Goal: Task Accomplishment & Management: Use online tool/utility

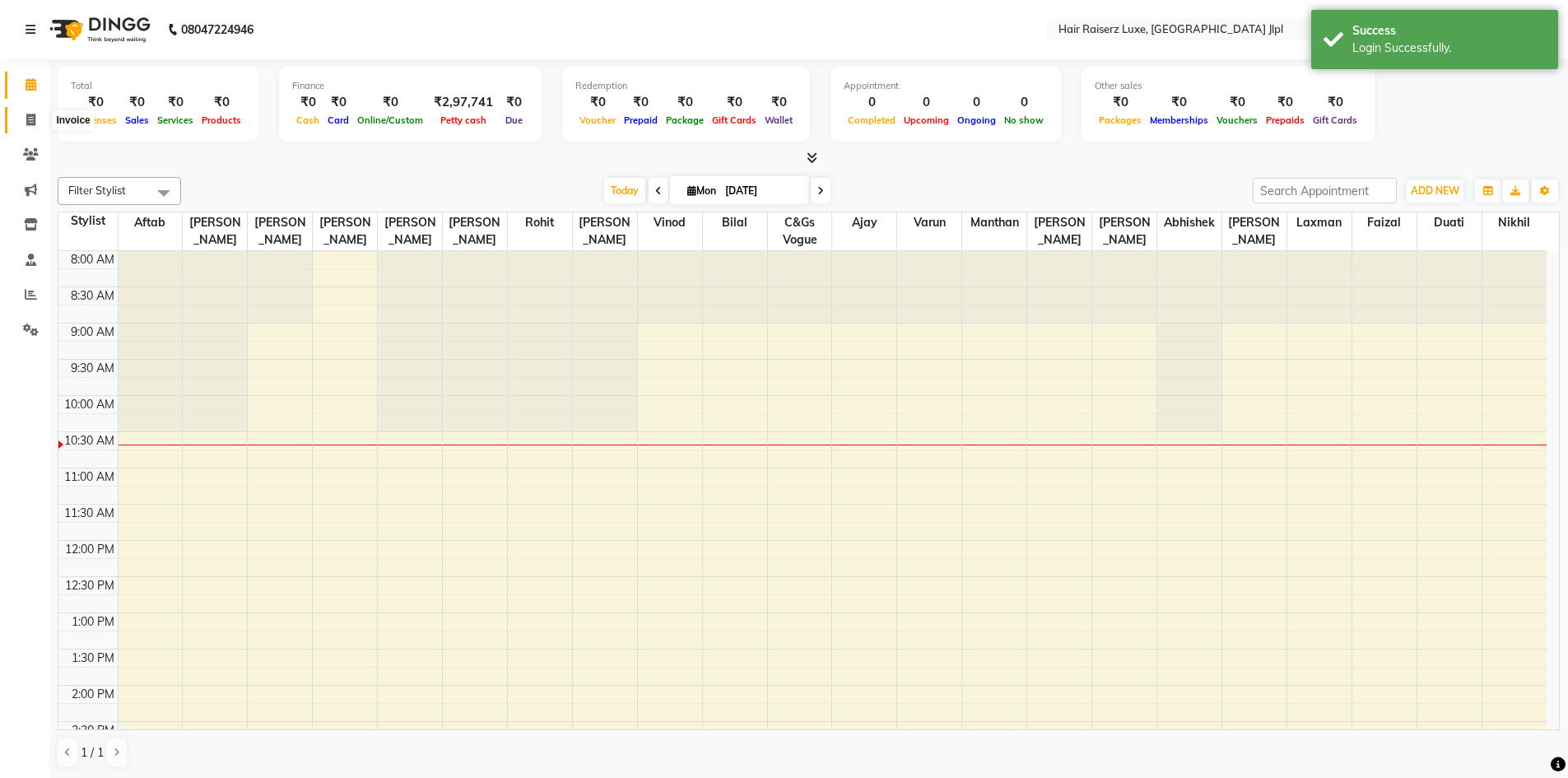
click at [34, 117] on icon at bounding box center [31, 119] width 9 height 13
select select "service"
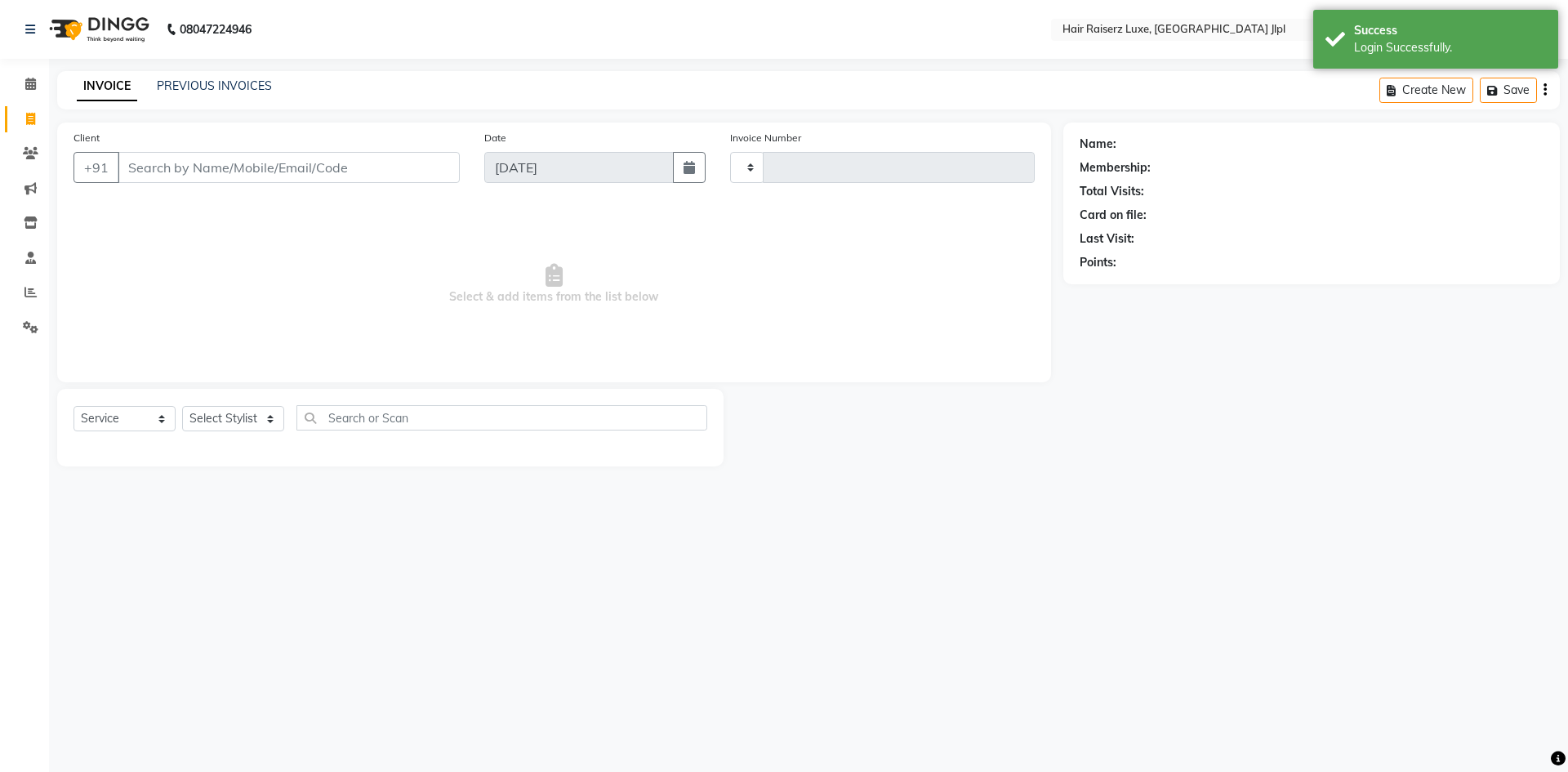
type input "3233"
select select "5409"
click at [179, 162] on input "Client" at bounding box center [288, 167] width 342 height 31
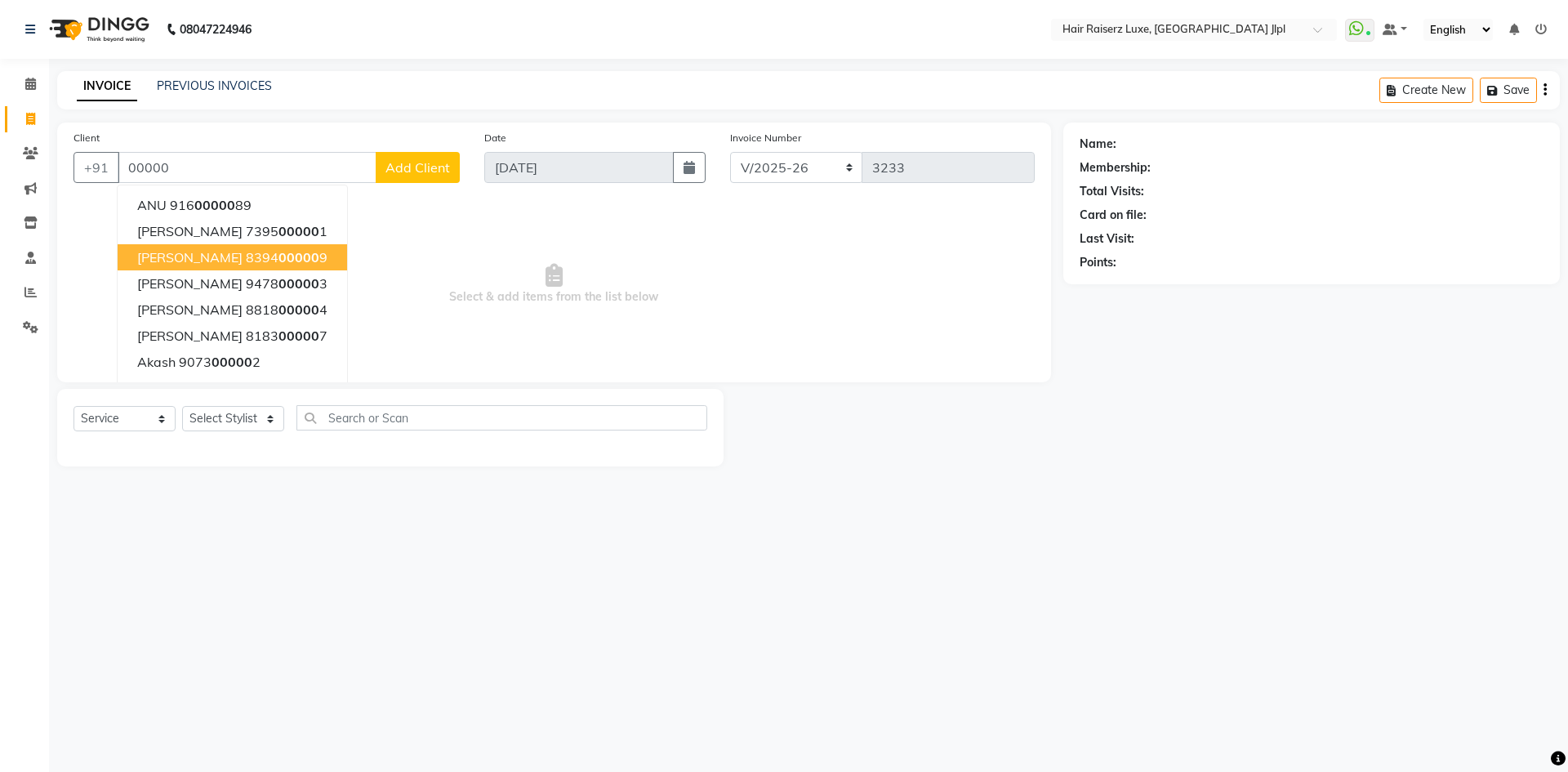
type input "00000"
click at [191, 88] on link "PREVIOUS INVOICES" at bounding box center [214, 85] width 115 height 15
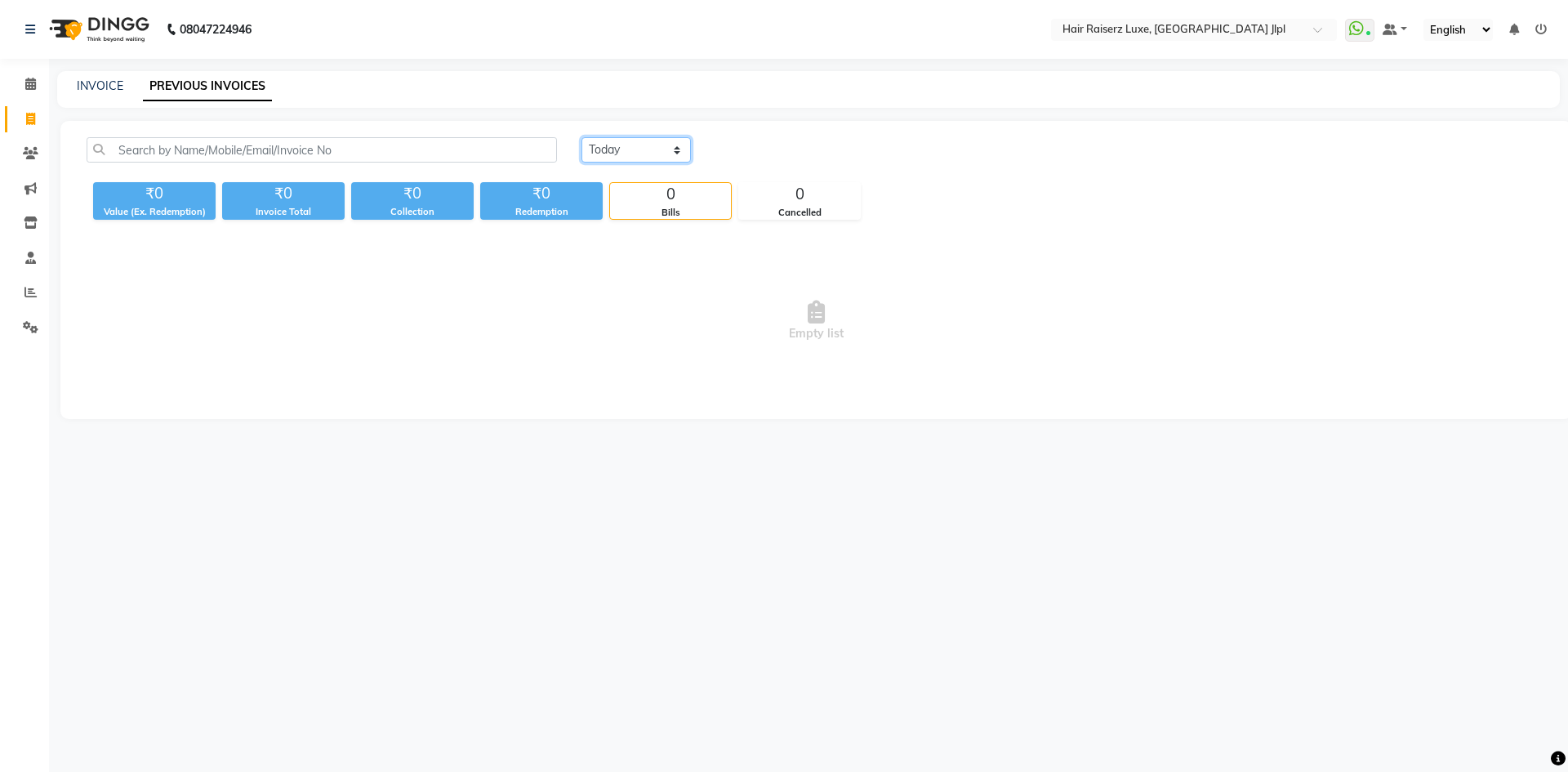
click at [598, 157] on select "[DATE] [DATE] Custom Range" at bounding box center [636, 150] width 109 height 25
select select "[DATE]"
click at [582, 137] on select "[DATE] [DATE] Custom Range" at bounding box center [636, 150] width 109 height 25
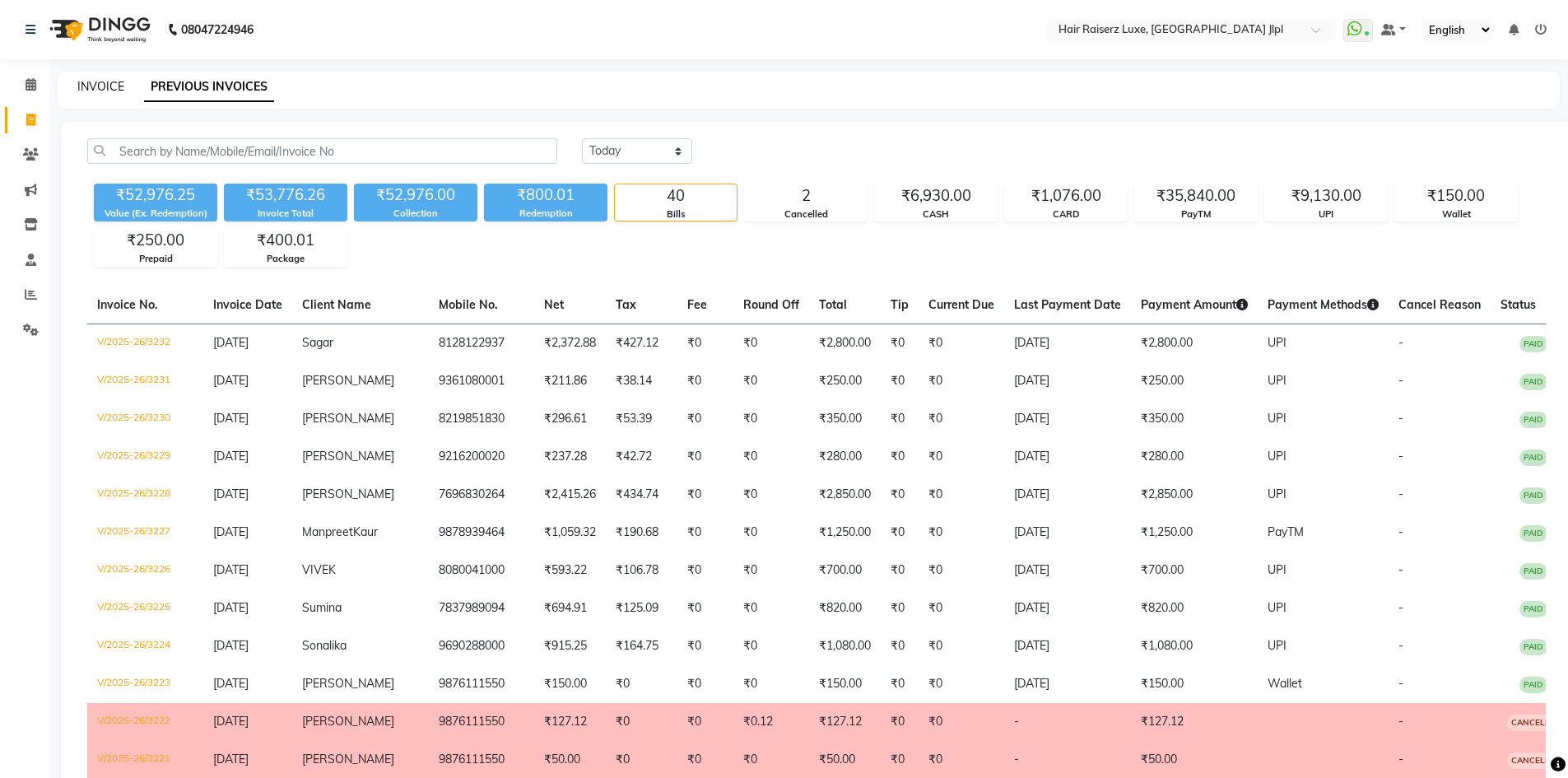
click at [104, 88] on link "INVOICE" at bounding box center [101, 86] width 47 height 15
select select "service"
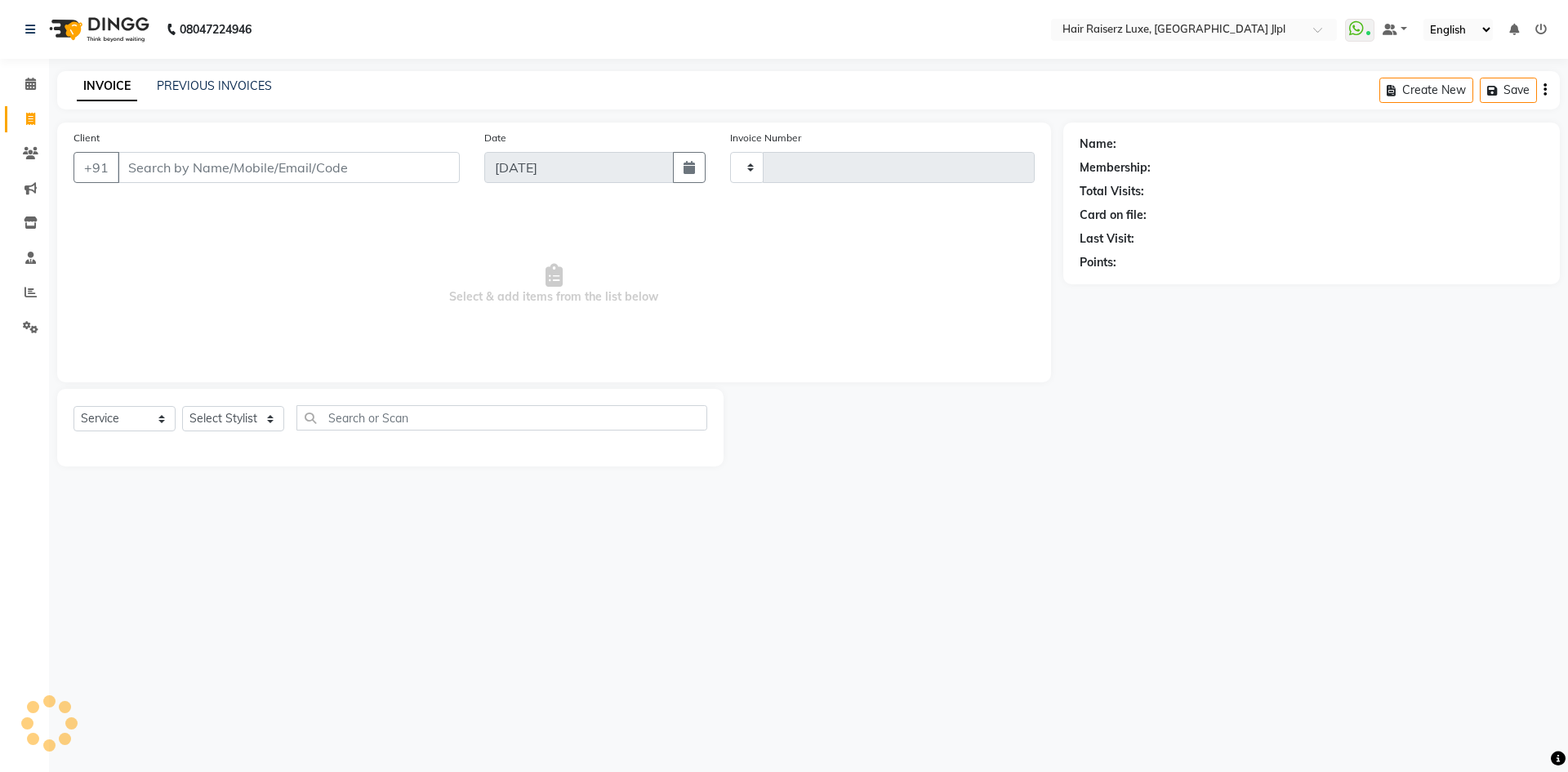
type input "3233"
select select "5409"
click at [166, 172] on input "Client" at bounding box center [288, 167] width 342 height 31
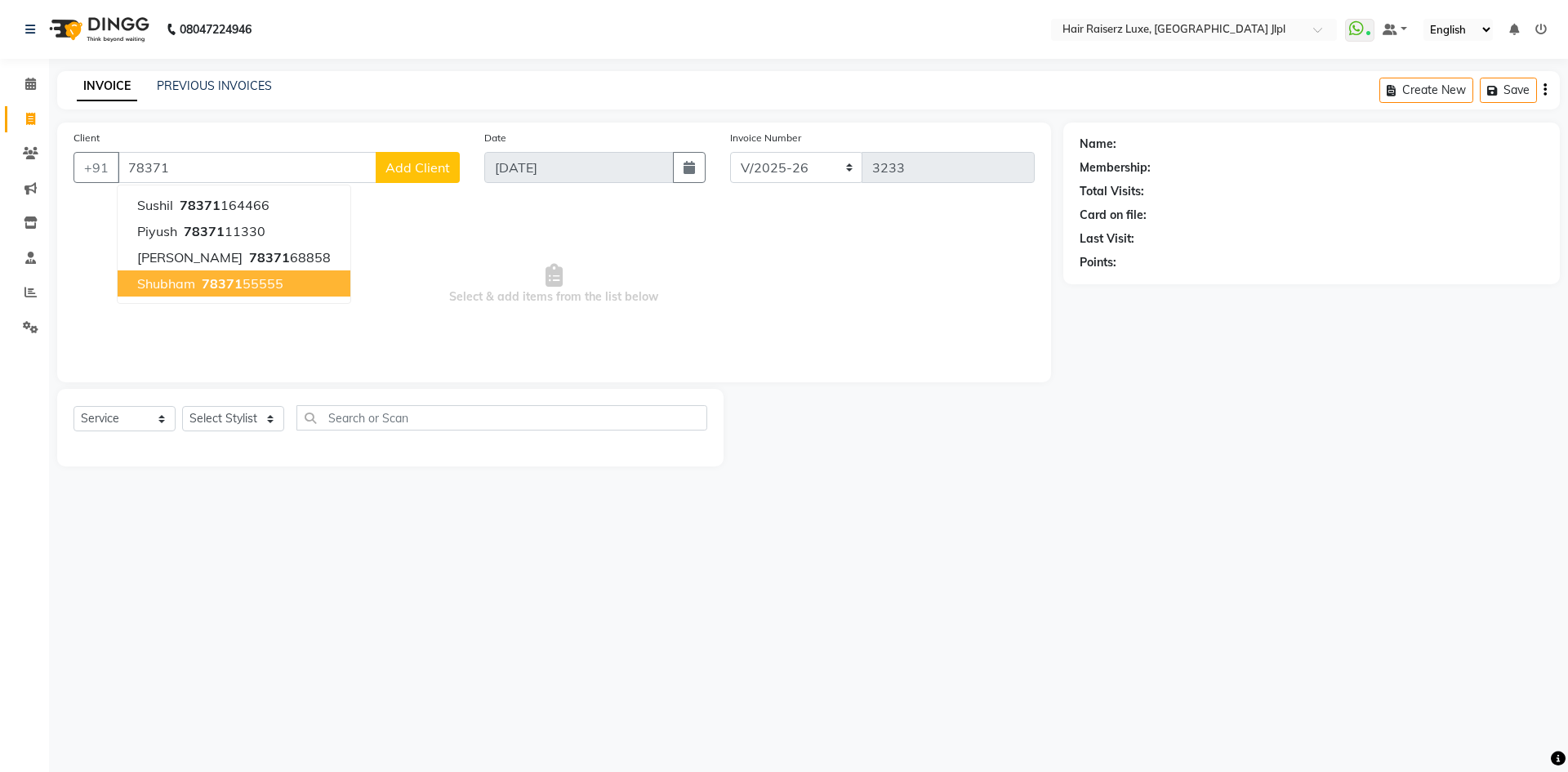
click at [253, 293] on button "[PERSON_NAME] 78371 55555" at bounding box center [234, 283] width 233 height 26
type input "7837155555"
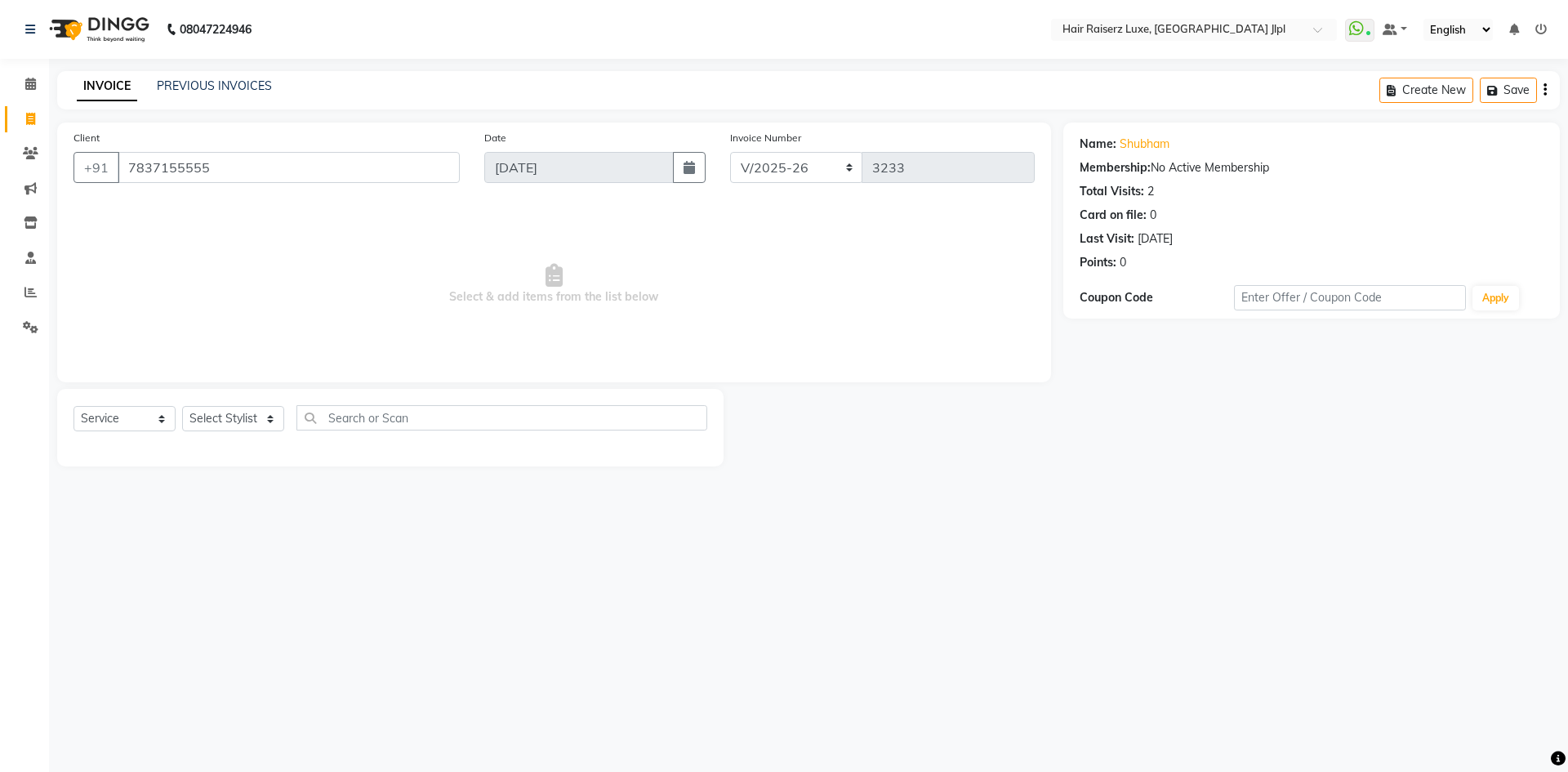
click at [1545, 90] on icon "button" at bounding box center [1545, 90] width 3 height 1
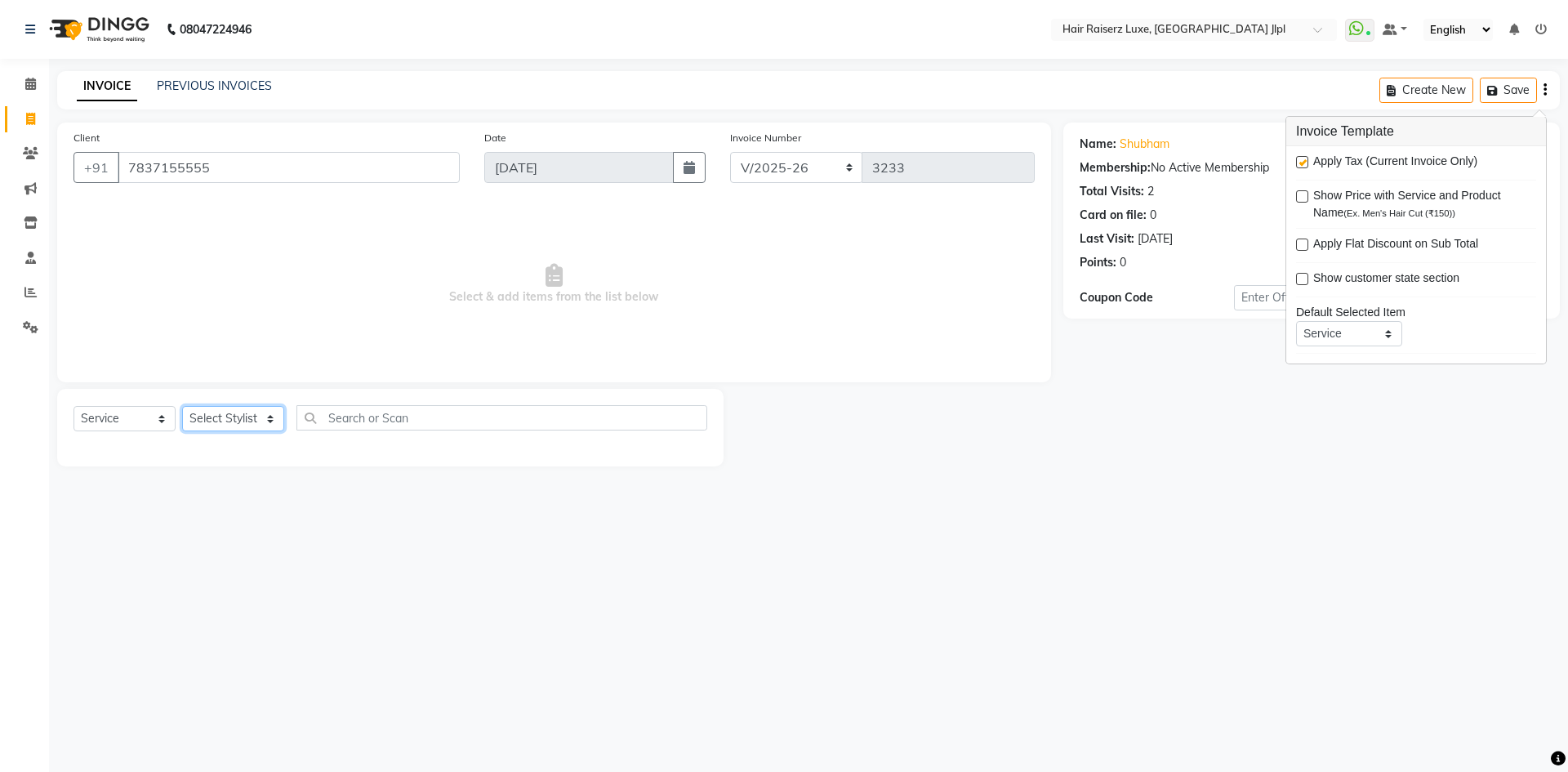
drag, startPoint x: 209, startPoint y: 423, endPoint x: 206, endPoint y: 411, distance: 12.4
click at [209, 423] on select "Select Stylist [PERSON_NAME] [PERSON_NAME] [PERSON_NAME] C&Gs Vogue [PERSON_NAM…" at bounding box center [233, 418] width 102 height 25
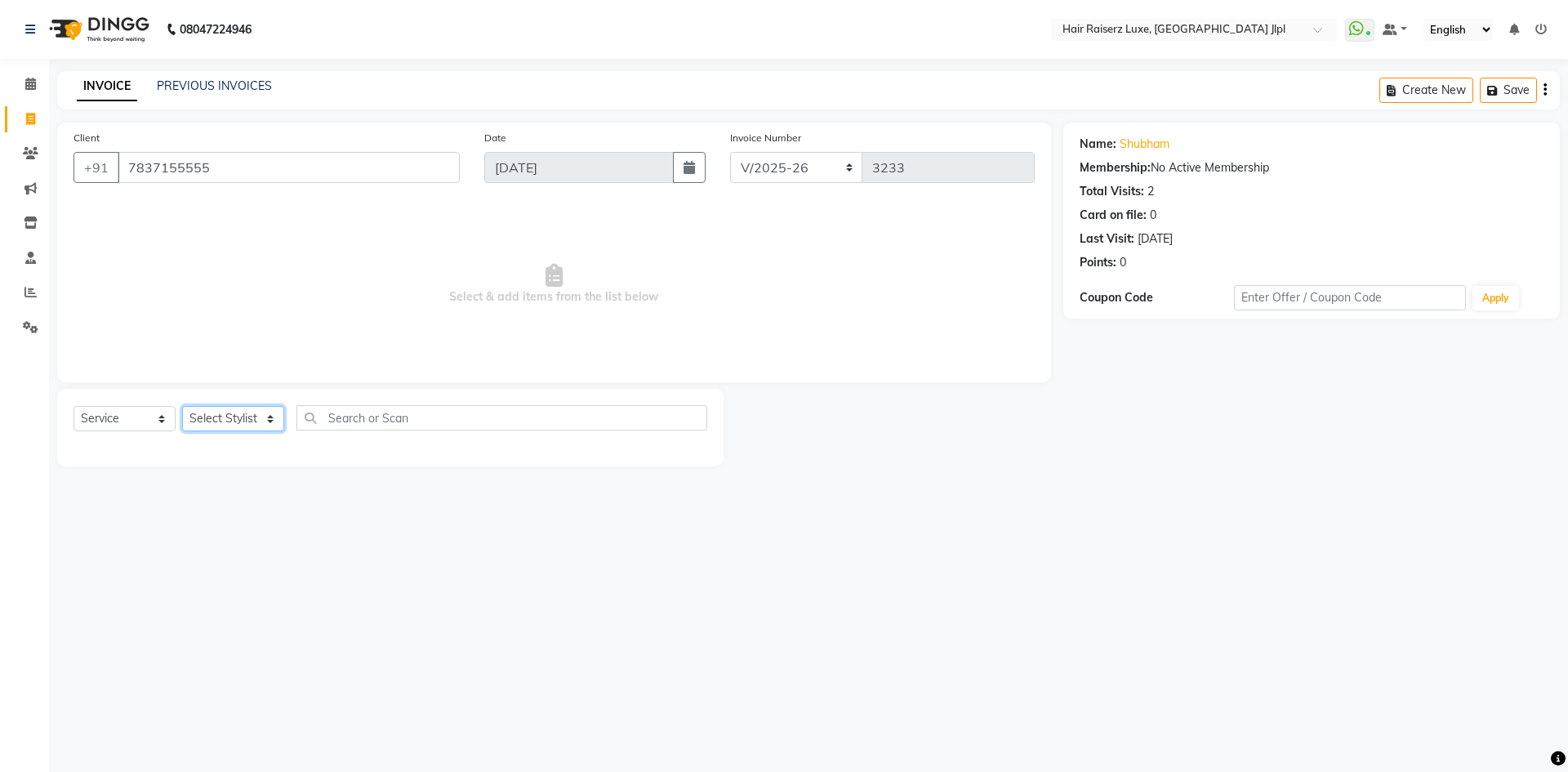
select select "47928"
click at [182, 406] on select "Select Stylist [PERSON_NAME] [PERSON_NAME] [PERSON_NAME] C&Gs Vogue [PERSON_NAM…" at bounding box center [233, 418] width 102 height 25
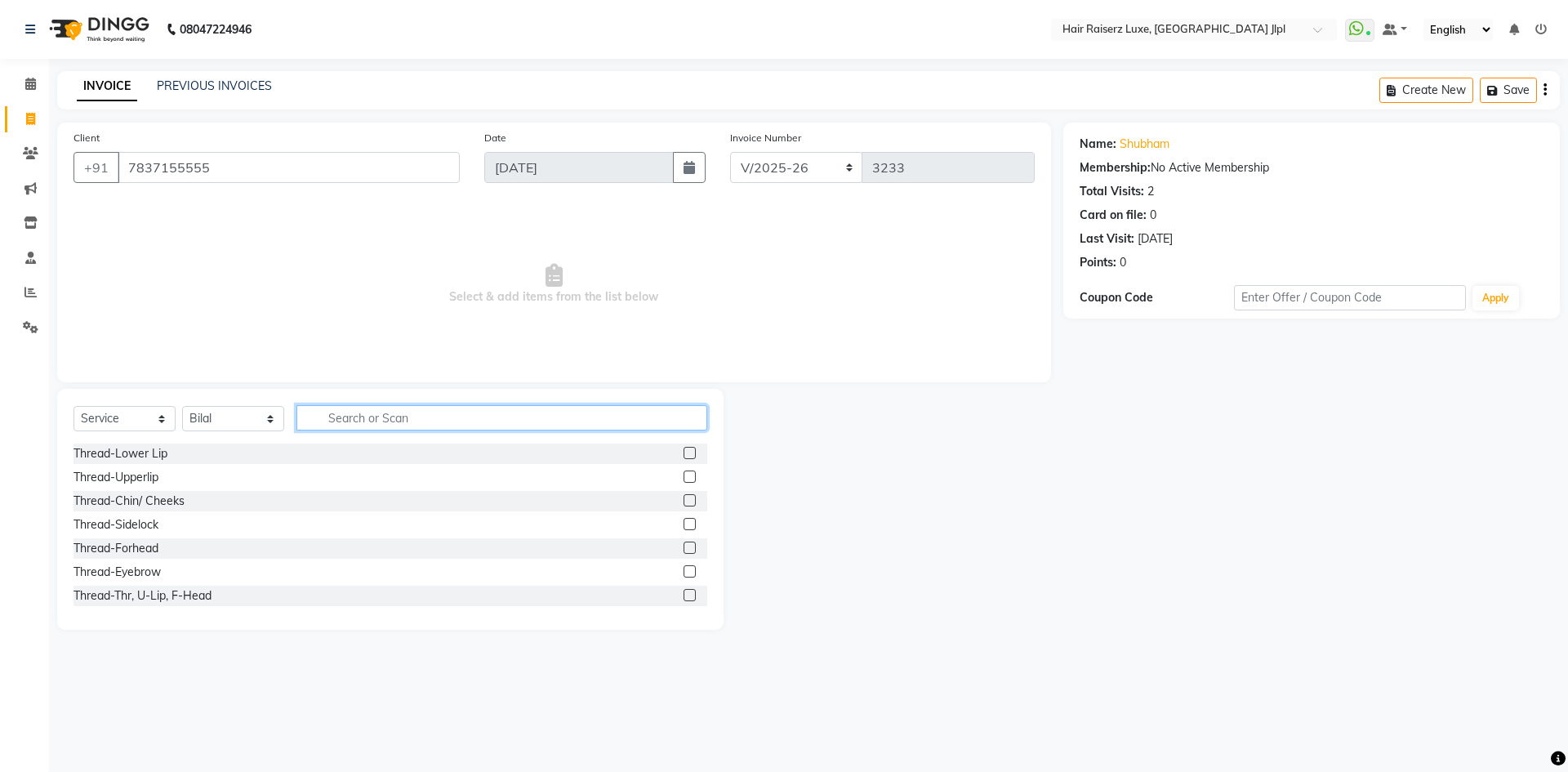
click at [338, 424] on input "text" at bounding box center [501, 417] width 411 height 25
type input "tr"
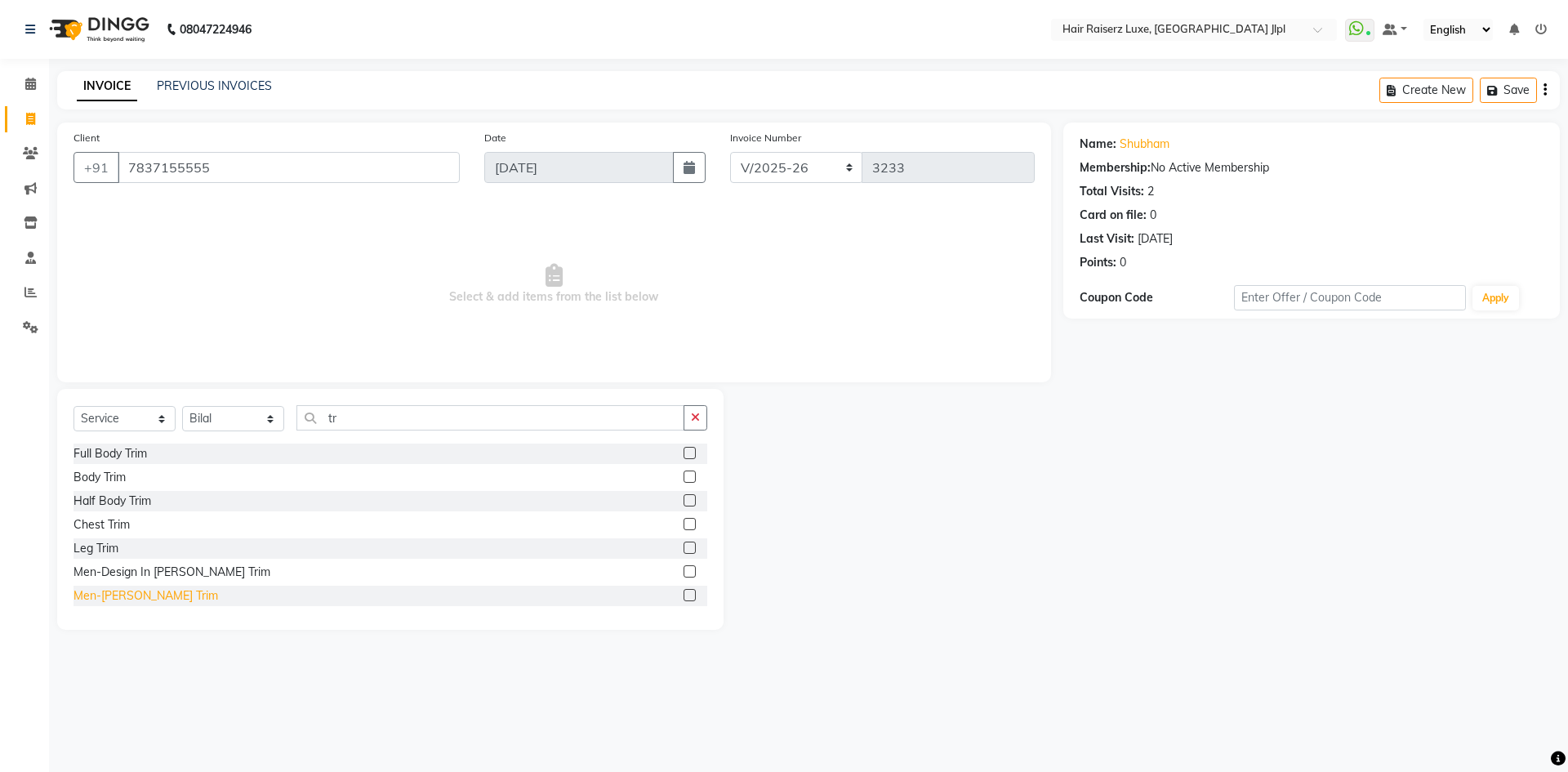
click at [116, 594] on div "Men-[PERSON_NAME] Trim" at bounding box center [146, 596] width 145 height 18
checkbox input "false"
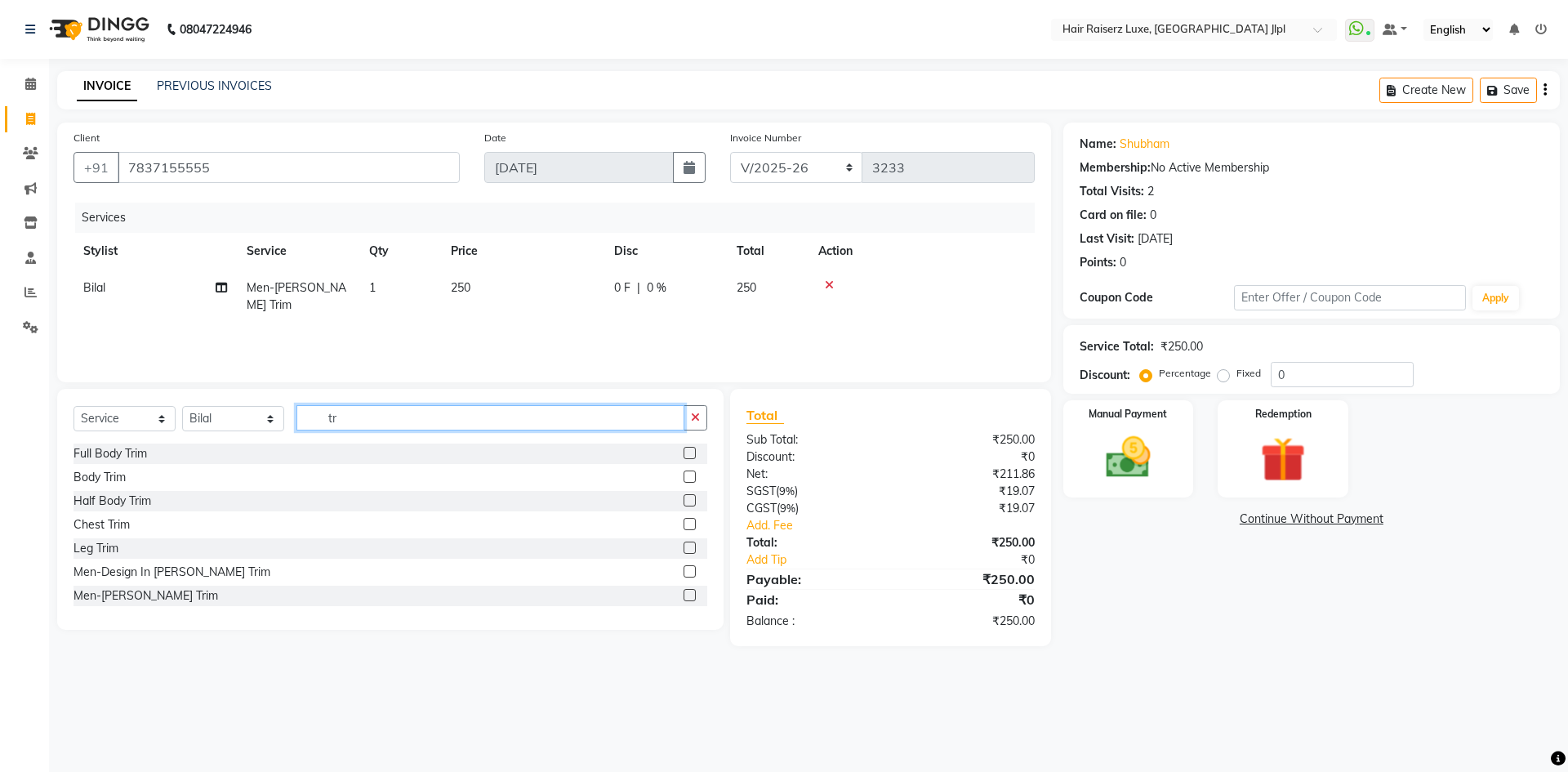
click at [372, 420] on input "tr" at bounding box center [490, 417] width 388 height 25
type input "t"
type input "st"
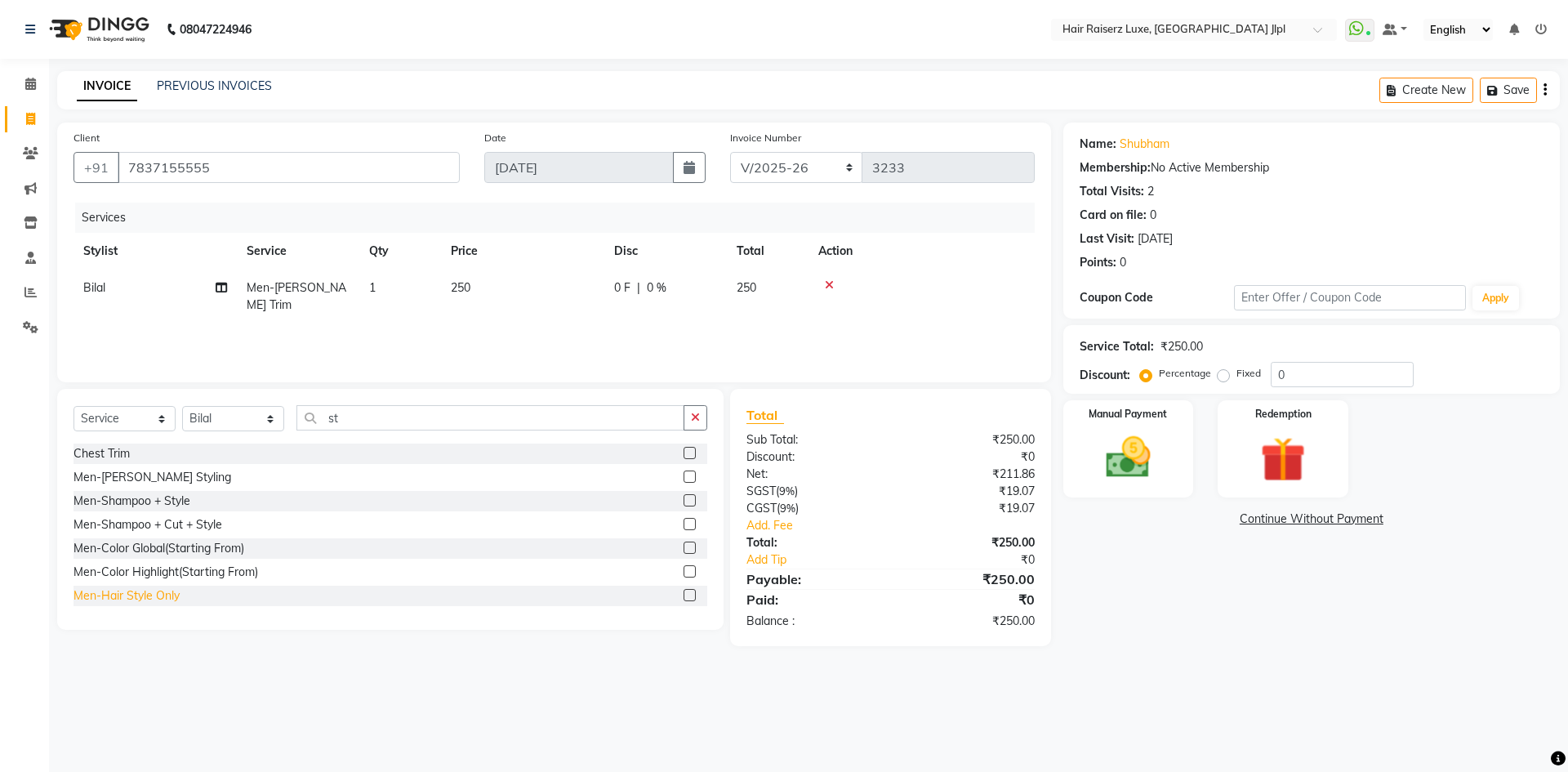
click at [146, 594] on div "Men-Hair Style Only" at bounding box center [126, 596] width 107 height 18
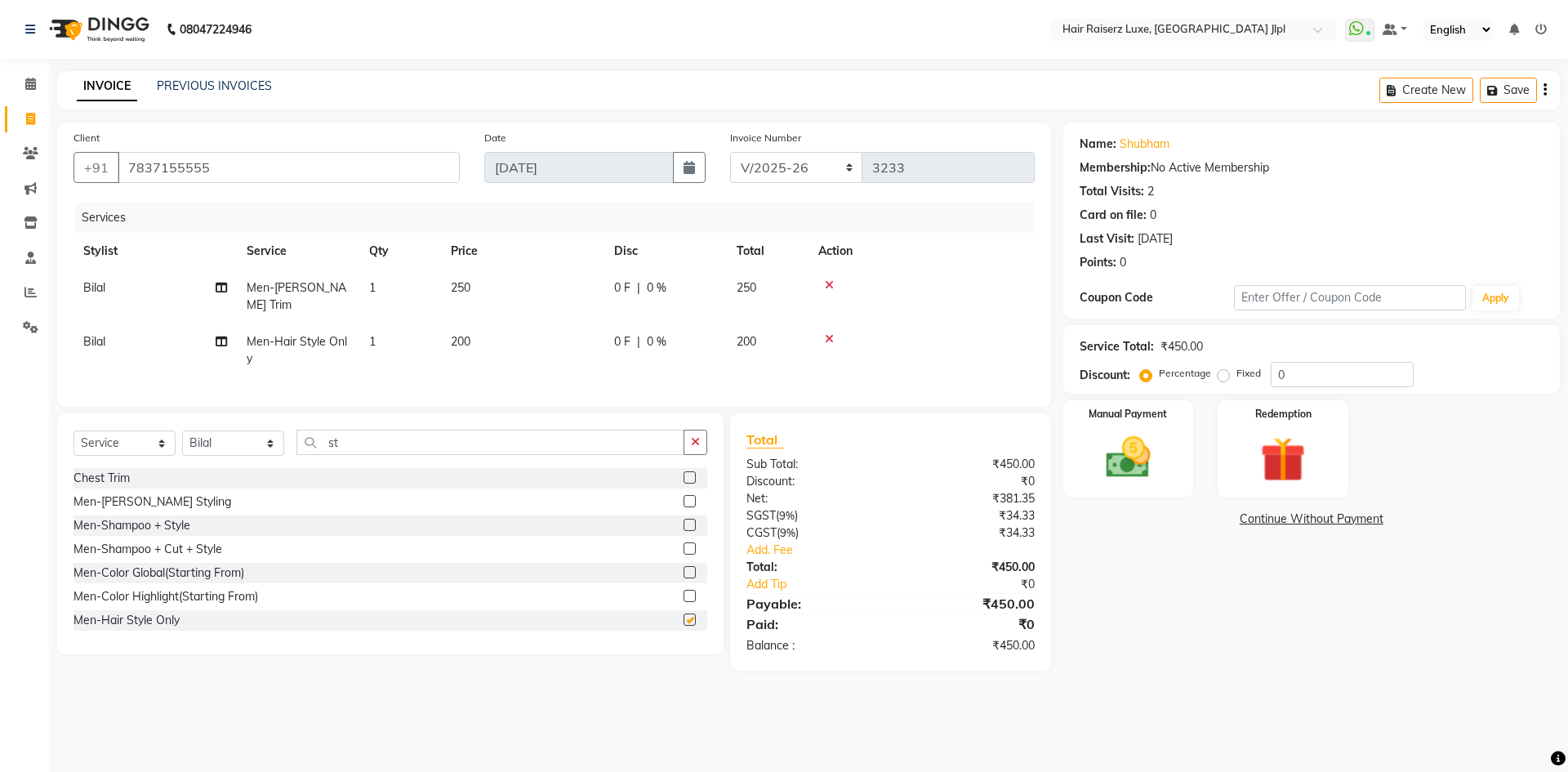
checkbox input "false"
click at [1126, 479] on img at bounding box center [1128, 456] width 76 height 54
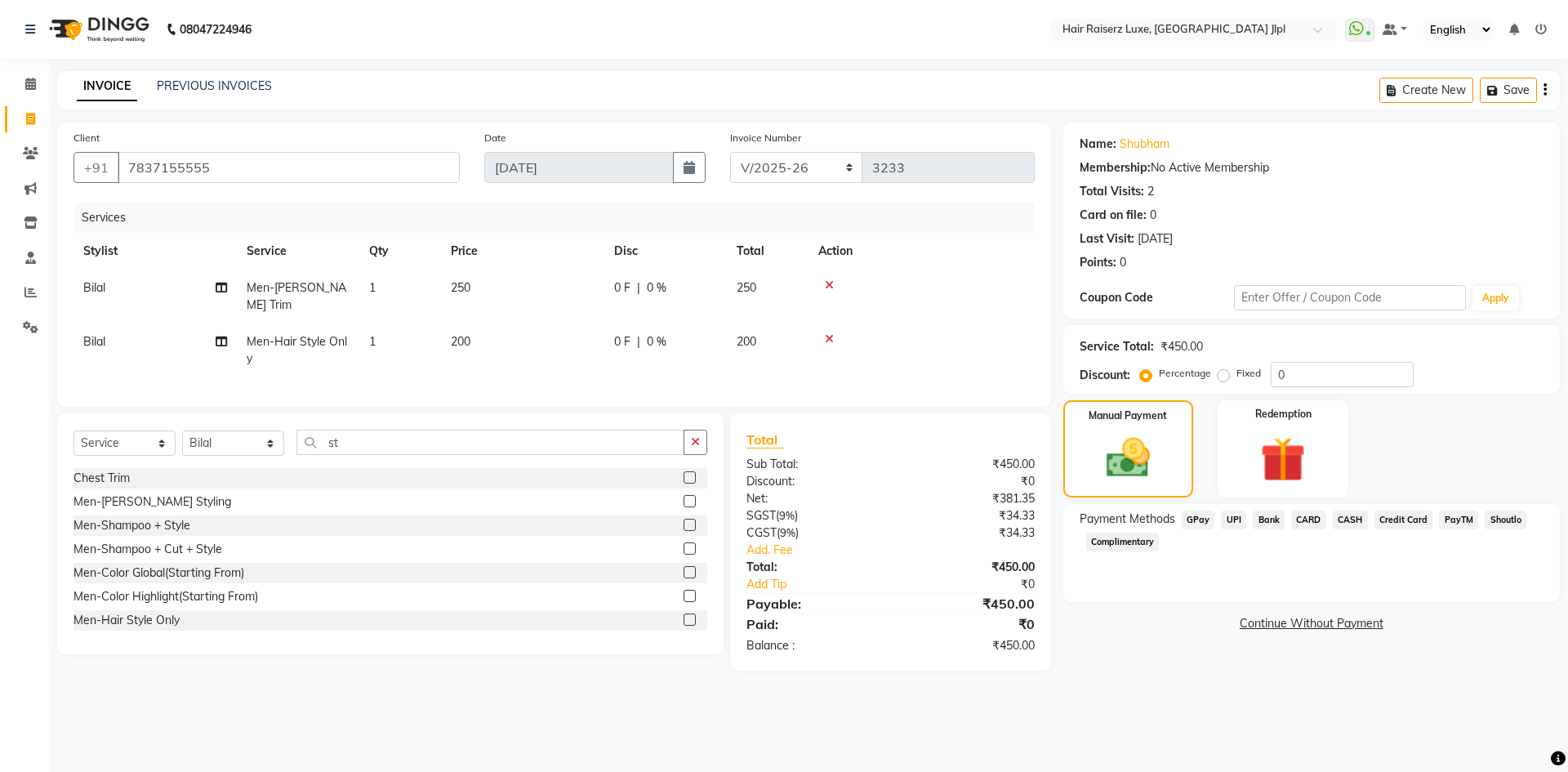
click at [1240, 522] on span "UPI" at bounding box center [1234, 519] width 25 height 19
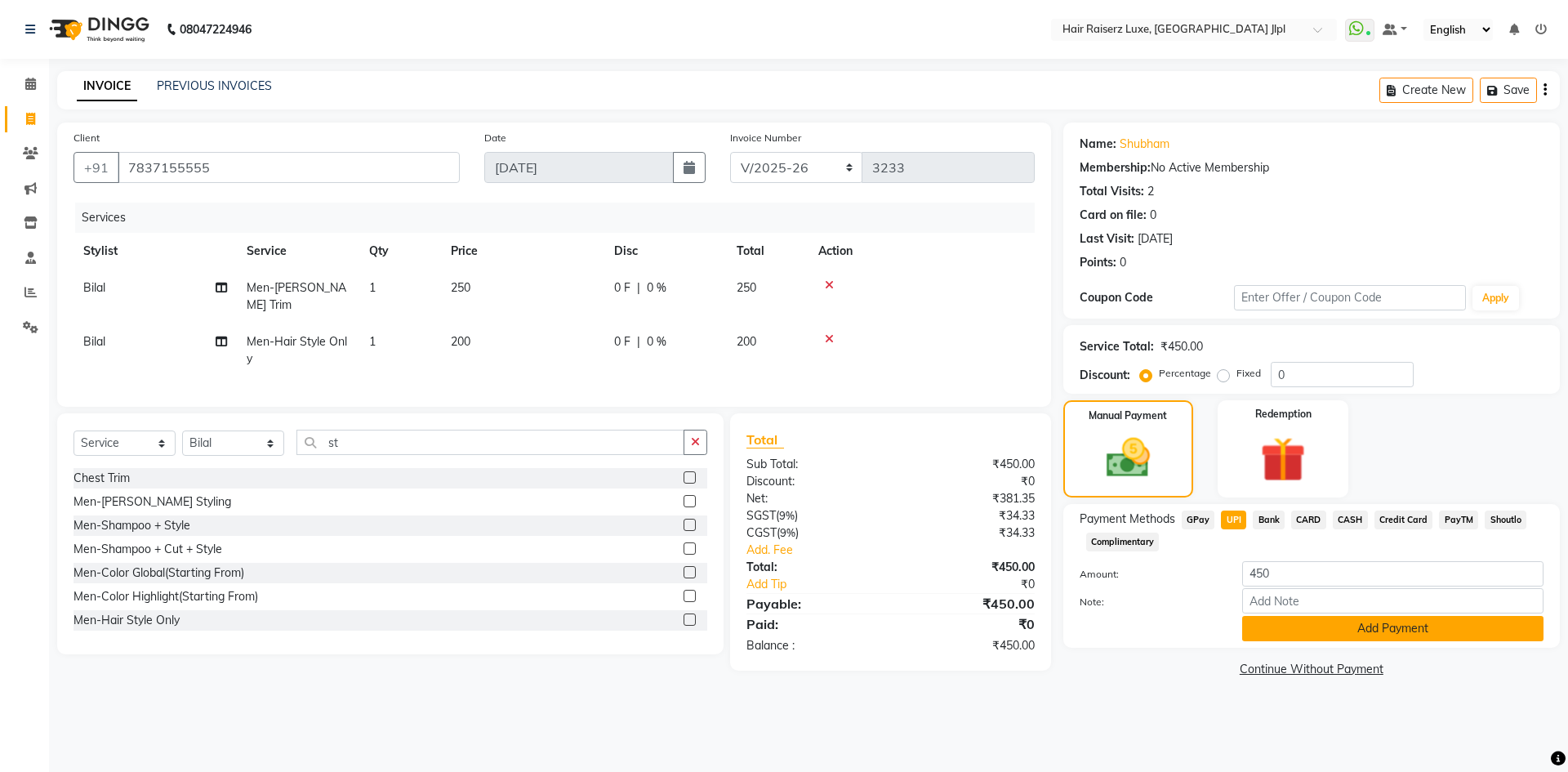
click at [1269, 636] on button "Add Payment" at bounding box center [1393, 628] width 301 height 25
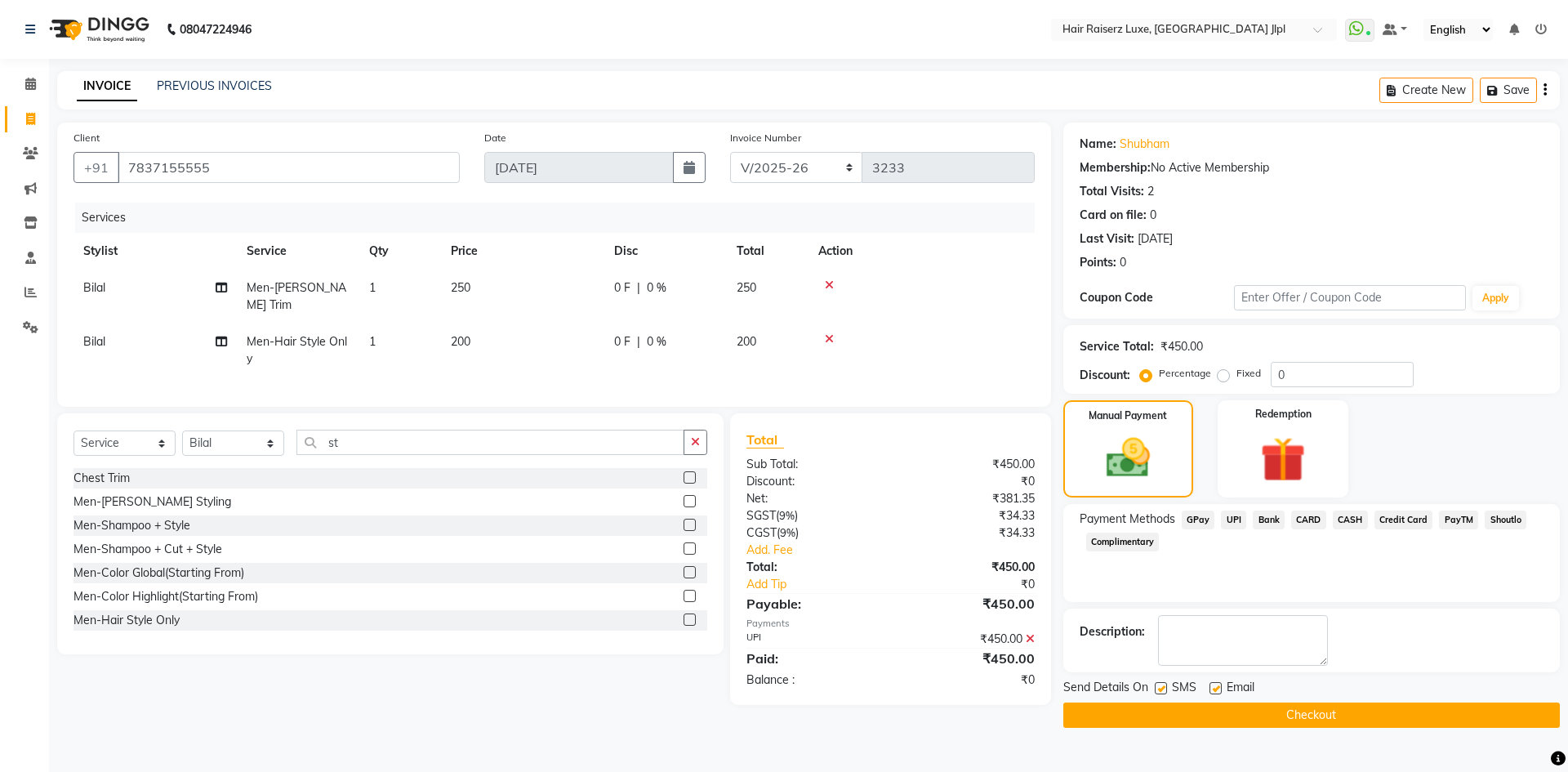
click at [1218, 691] on label at bounding box center [1215, 688] width 13 height 13
click at [1218, 691] on input "checkbox" at bounding box center [1214, 688] width 11 height 11
checkbox input "false"
click at [1225, 709] on button "Checkout" at bounding box center [1312, 714] width 497 height 25
